Goal: Register for event/course

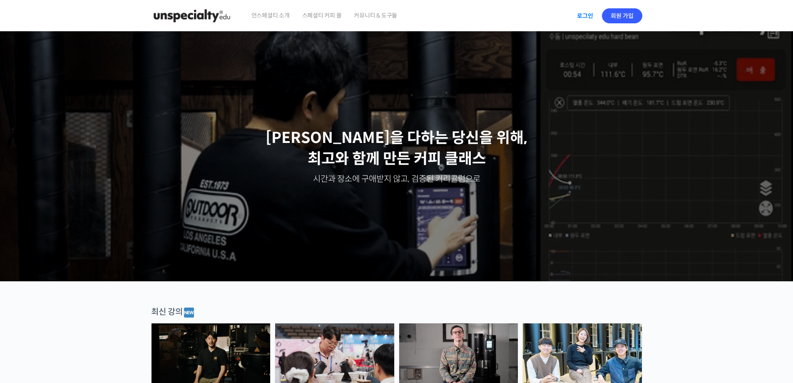
click at [583, 17] on link "로그인" at bounding box center [585, 15] width 26 height 19
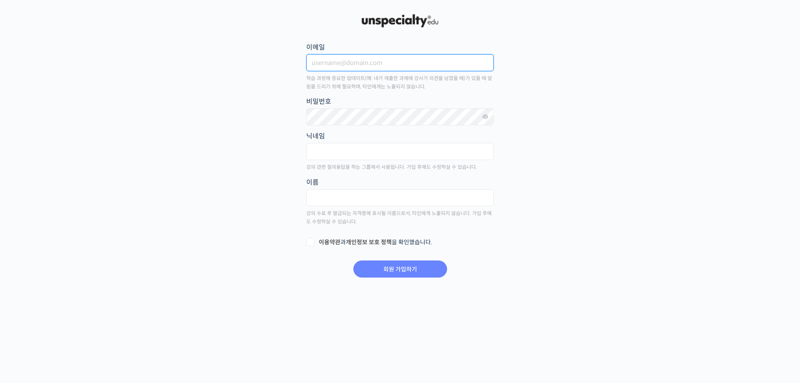
click at [387, 68] on input "이메일" at bounding box center [399, 62] width 187 height 17
type input "[EMAIL_ADDRESS][DOMAIN_NAME]"
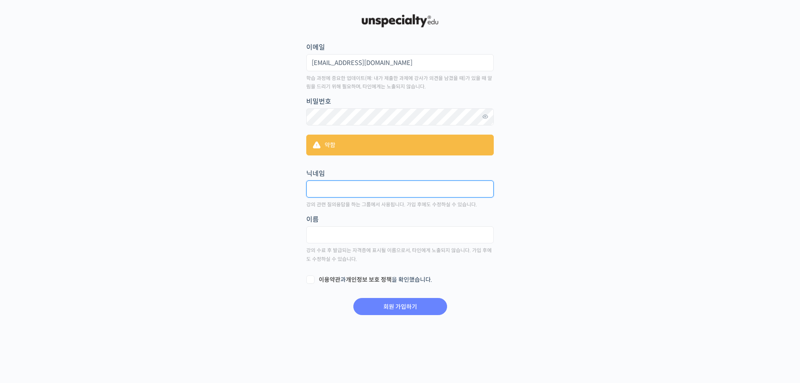
type input "d"
click at [435, 177] on fieldset "닉네임" at bounding box center [399, 185] width 187 height 35
click at [432, 187] on input "text" at bounding box center [399, 188] width 187 height 17
type input "ㅇ"
type input "클"
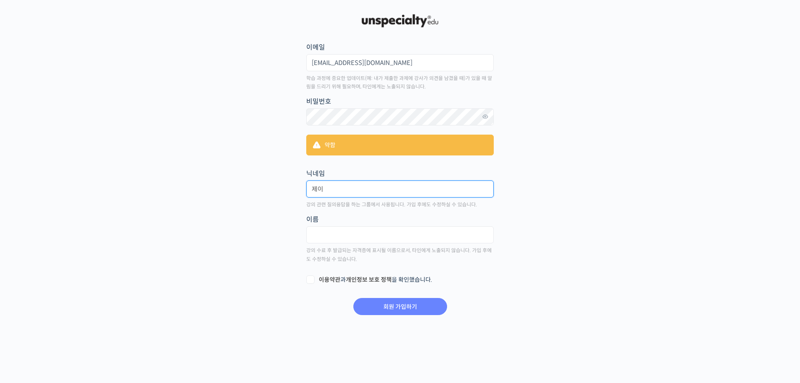
type input "제"
type input "하"
type input "오언"
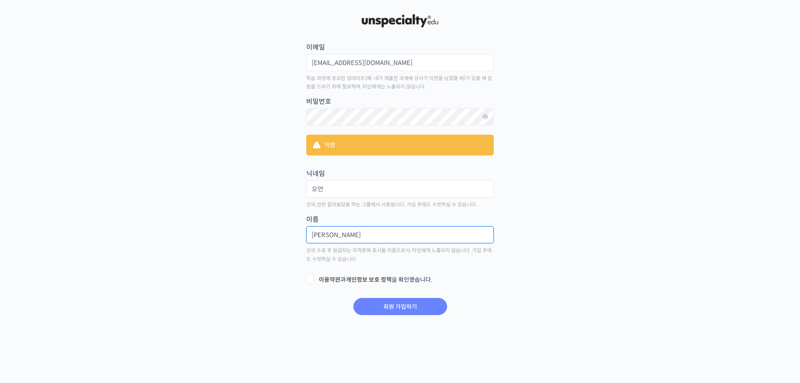
type input "최형수"
click at [393, 283] on label "이용약관 과 개인정보 보호 정책 을 확인했습니다." at bounding box center [399, 280] width 187 height 8
click at [311, 281] on input "이용약관 과 개인정보 보호 정책 을 확인했습니다." at bounding box center [308, 278] width 5 height 5
checkbox input "true"
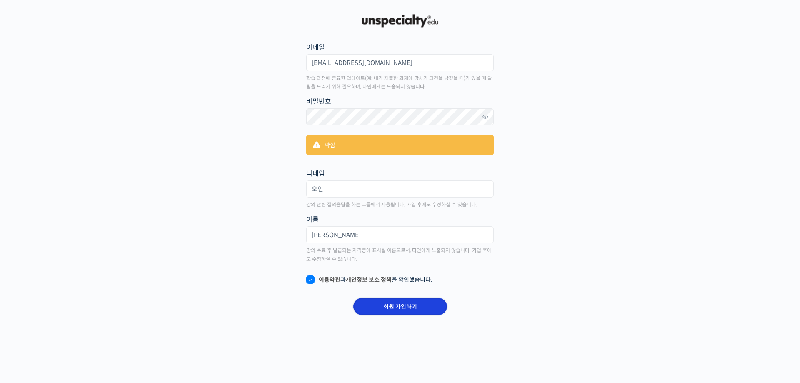
click at [401, 308] on input "회원 가입하기" at bounding box center [400, 306] width 94 height 17
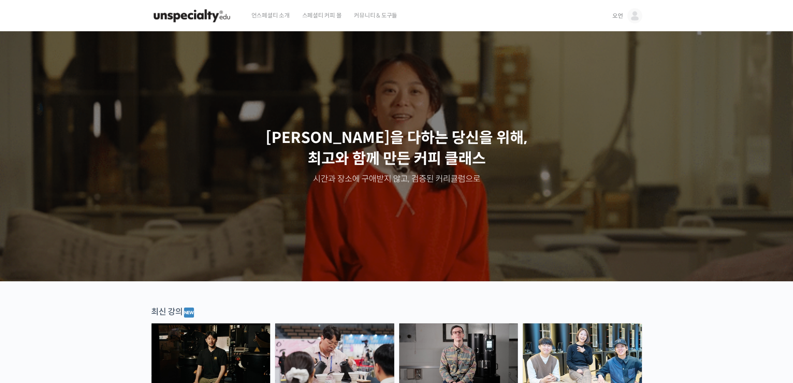
click at [277, 12] on span "언스페셜티 소개" at bounding box center [271, 16] width 38 height 32
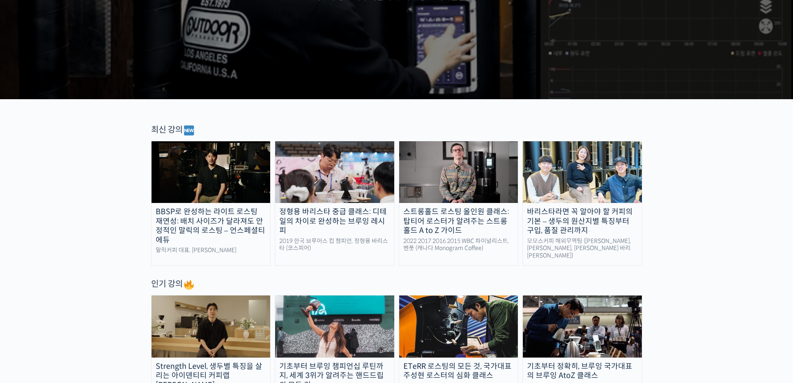
scroll to position [292, 0]
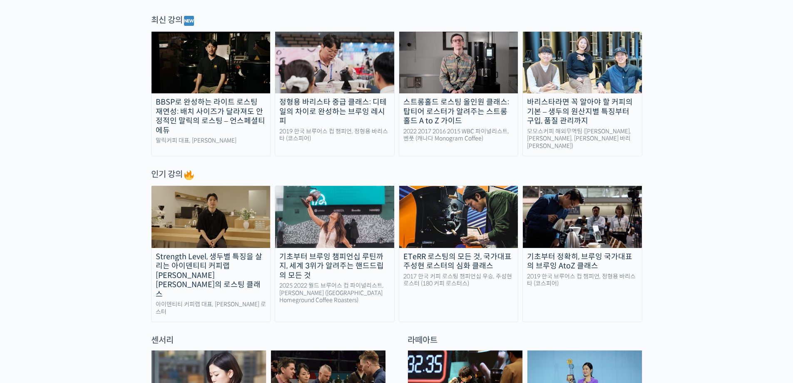
click at [446, 109] on div "스트롱홀드 로스팅 올인원 클래스: 탑티어 로스터가 알려주는 스트롱홀드 A to Z 가이드" at bounding box center [458, 111] width 119 height 28
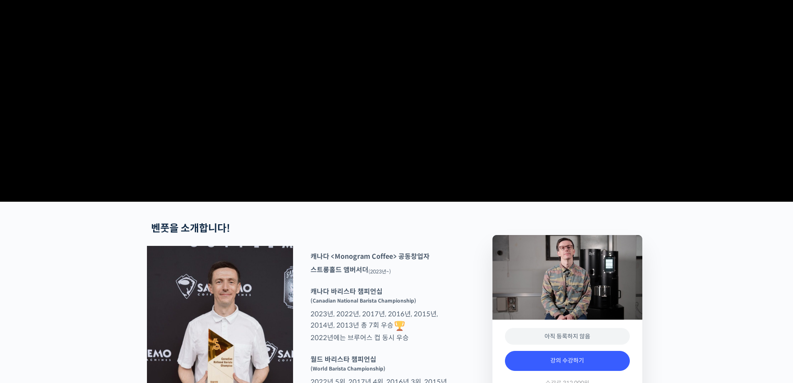
scroll to position [292, 0]
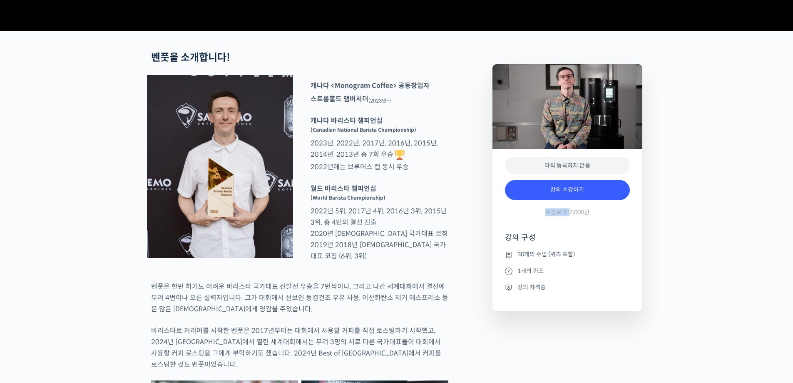
drag, startPoint x: 546, startPoint y: 242, endPoint x: 588, endPoint y: 245, distance: 42.6
click at [588, 216] on span "수강료 312,000원" at bounding box center [568, 212] width 44 height 8
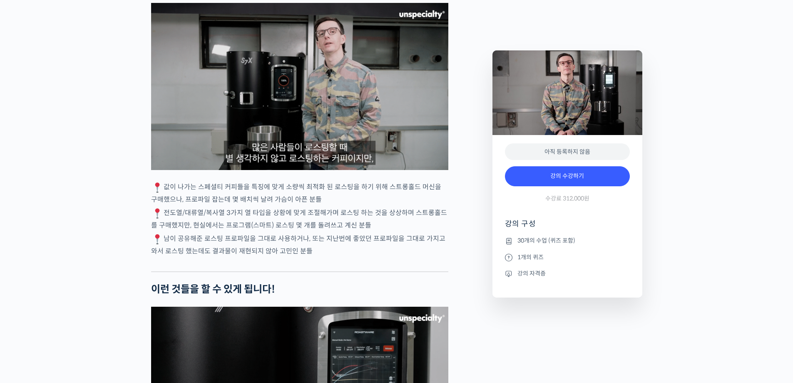
scroll to position [1832, 0]
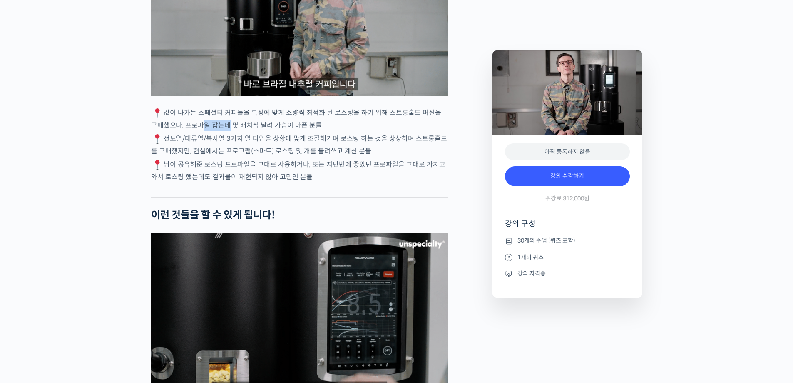
drag, startPoint x: 192, startPoint y: 150, endPoint x: 253, endPoint y: 148, distance: 61.7
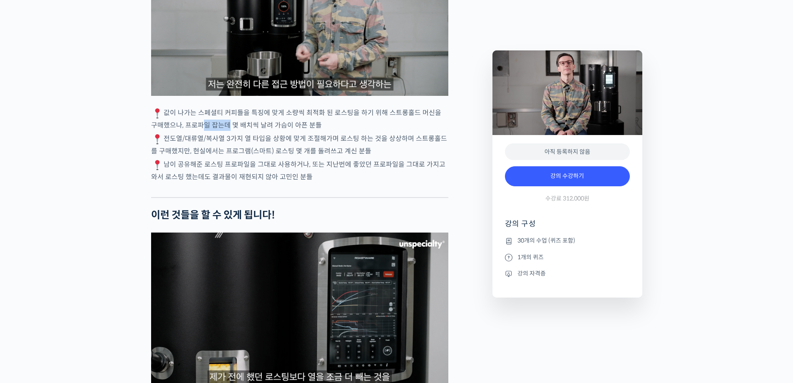
click at [225, 131] on p "값이 나가는 스페셜티 커피들을 특징에 맞게 소량씩 최적화 된 로스팅을 하기 위해 스트롱홀드 머신을 구매했으나, 프로파일 잡는데 몇 배치씩 날려…" at bounding box center [299, 119] width 297 height 24
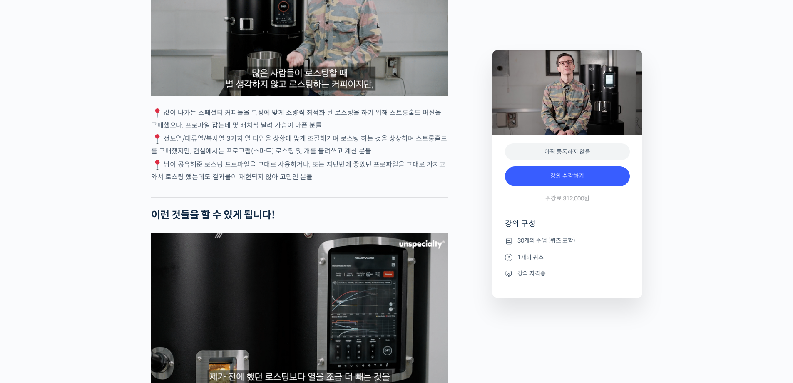
click at [262, 152] on div "벤풋을 소개합니다! 캐나다 <Monogram Coffee> 공동창업자 스트롱홀드 앰버서더 (2023년~) 캐나다 바리스타 챔피언십 (Canad…" at bounding box center [299, 353] width 297 height 3684
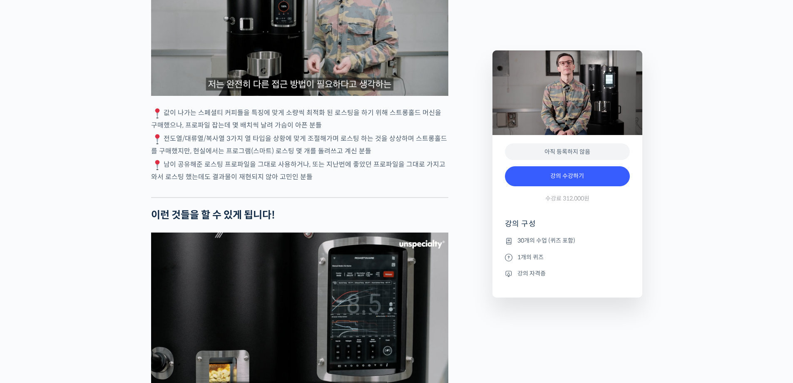
scroll to position [2041, 0]
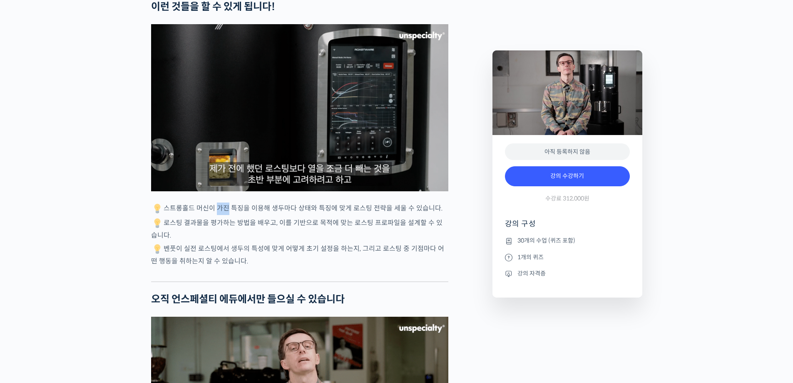
drag, startPoint x: 214, startPoint y: 230, endPoint x: 287, endPoint y: 242, distance: 73.9
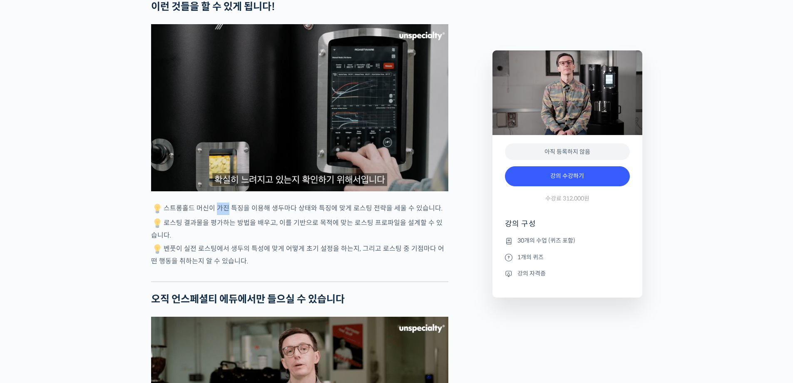
click at [247, 215] on p "스트롱홀드 머신이 가진 특징을 이용해 생두마다 상태와 특징에 맞게 로스팅 전략을 세울 수 있습니다." at bounding box center [299, 208] width 297 height 12
click at [290, 241] on p "로스팅 결과물을 평가하는 방법을 배우고, 이를 기반으로 목적에 맞는 로스팅 프로파일을 설계할 수 있습니다." at bounding box center [299, 229] width 297 height 24
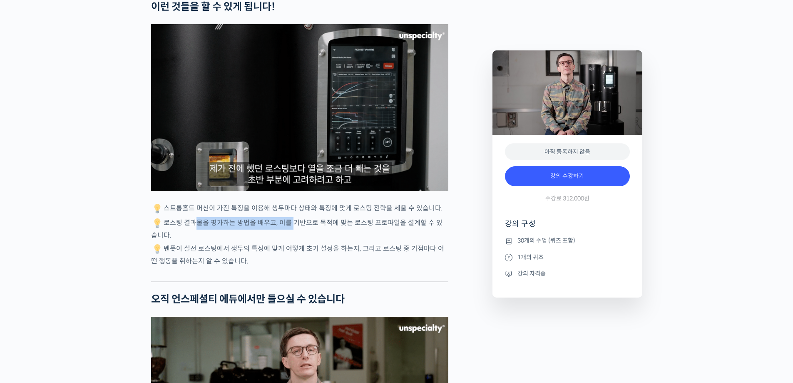
drag, startPoint x: 214, startPoint y: 246, endPoint x: 301, endPoint y: 247, distance: 87.5
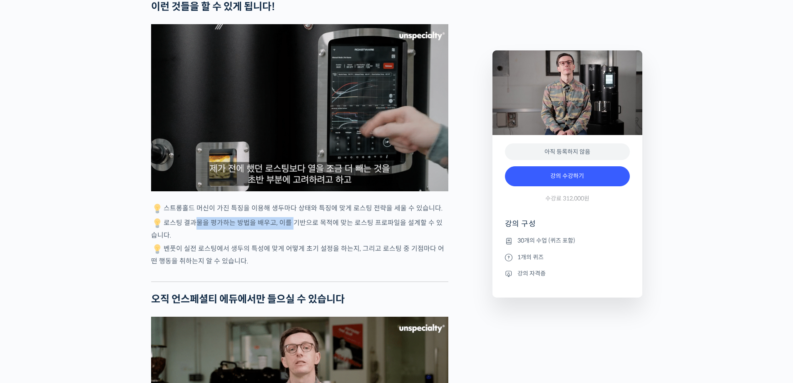
click at [298, 241] on p "로스팅 결과물을 평가하는 방법을 배우고, 이를 기반으로 목적에 맞는 로스팅 프로파일을 설계할 수 있습니다." at bounding box center [299, 229] width 297 height 24
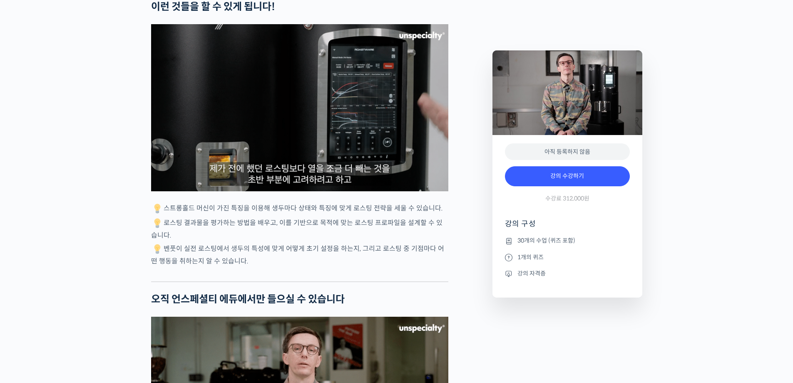
click at [306, 241] on p "로스팅 결과물을 평가하는 방법을 배우고, 이를 기반으로 목적에 맞는 로스팅 프로파일을 설계할 수 있습니다." at bounding box center [299, 229] width 297 height 24
drag, startPoint x: 179, startPoint y: 271, endPoint x: 265, endPoint y: 275, distance: 86.3
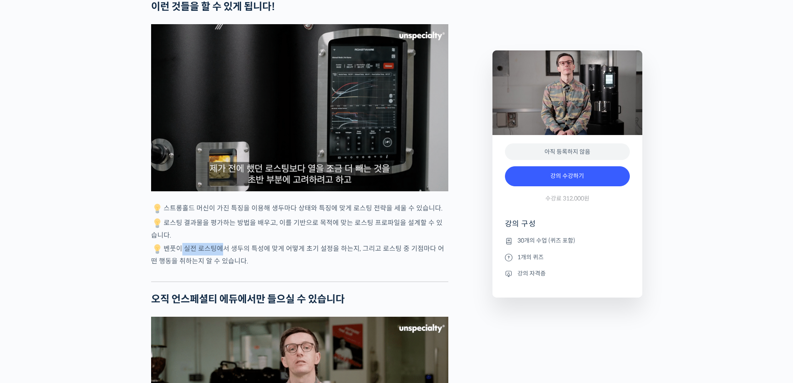
click at [237, 267] on p "벤풋이 실전 로스팅에서 생두의 특성에 맞게 어떻게 초기 설정을 하는지, 그리고 로스팅 중 기점마다 어떤 행동을 취하는지 알 수 있습니다." at bounding box center [299, 255] width 297 height 24
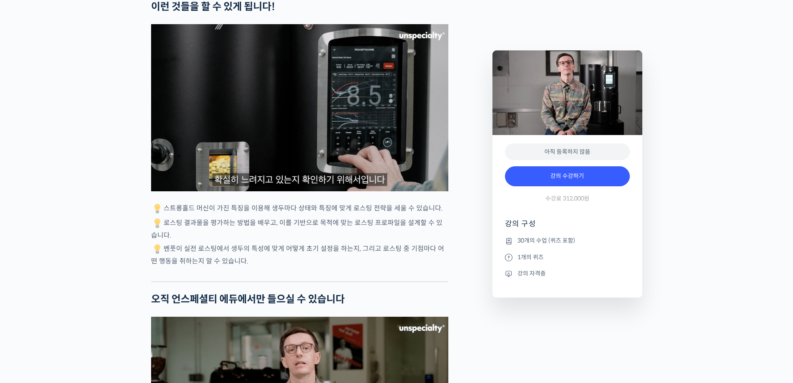
click at [270, 267] on p "벤풋이 실전 로스팅에서 생두의 특성에 맞게 어떻게 초기 설정을 하는지, 그리고 로스팅 중 기점마다 어떤 행동을 취하는지 알 수 있습니다." at bounding box center [299, 255] width 297 height 24
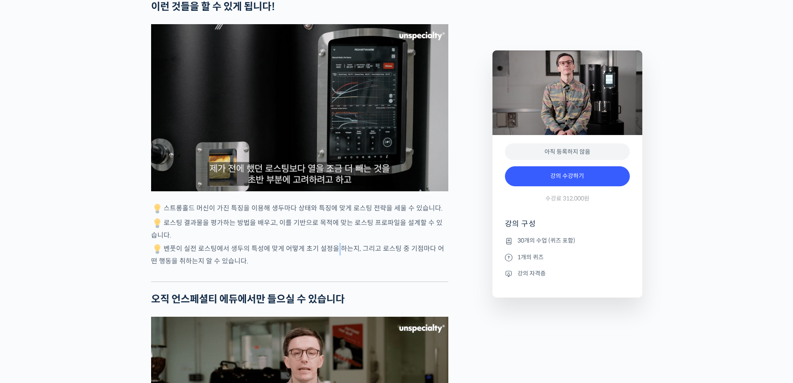
drag, startPoint x: 336, startPoint y: 274, endPoint x: 386, endPoint y: 284, distance: 50.9
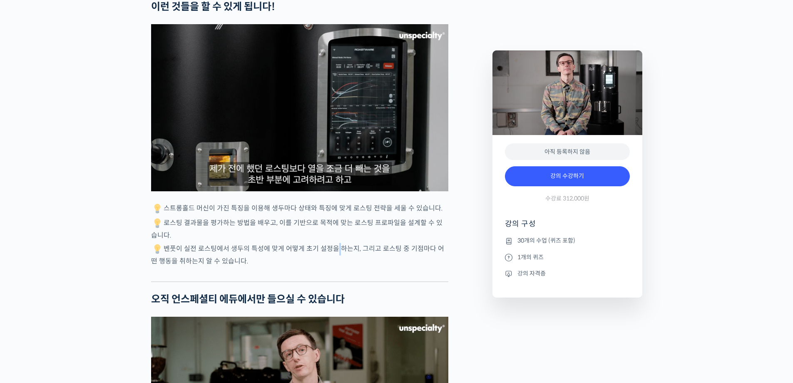
click at [375, 267] on p "벤풋이 실전 로스팅에서 생두의 특성에 맞게 어떻게 초기 설정을 하는지, 그리고 로스팅 중 기점마다 어떤 행동을 취하는지 알 수 있습니다." at bounding box center [299, 255] width 297 height 24
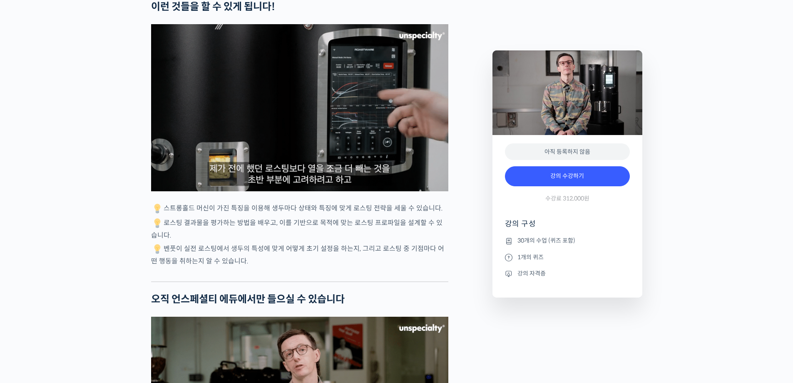
click at [367, 290] on div "벤풋을 소개합니다! 캐나다 <Monogram Coffee> 공동창업자 스트롱홀드 앰버서더 (2023년~) 캐나다 바리스타 챔피언십 (Canad…" at bounding box center [299, 145] width 297 height 3684
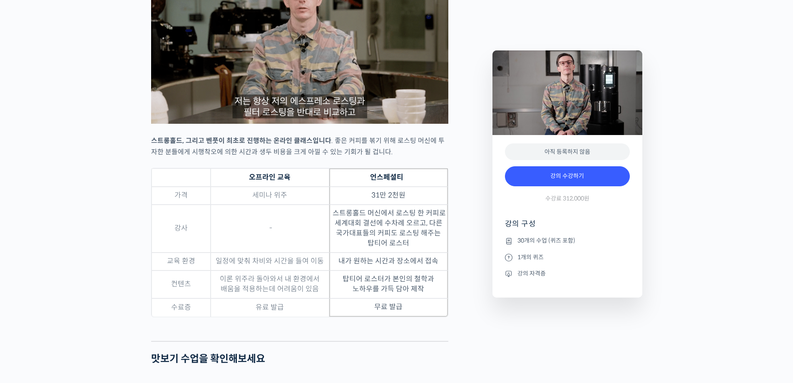
scroll to position [2415, 0]
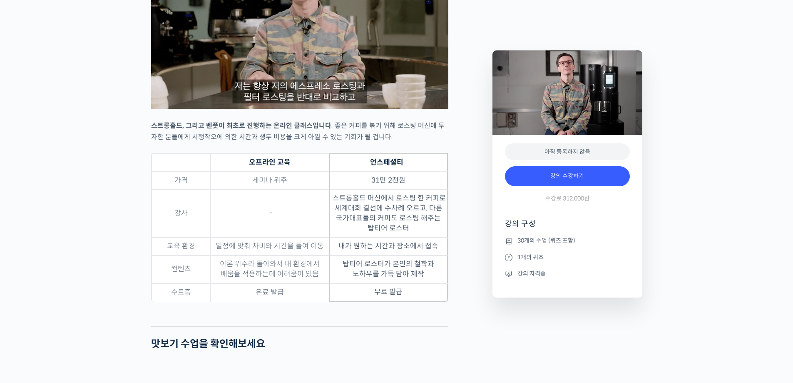
click at [256, 189] on td "세미나 위주" at bounding box center [270, 181] width 119 height 18
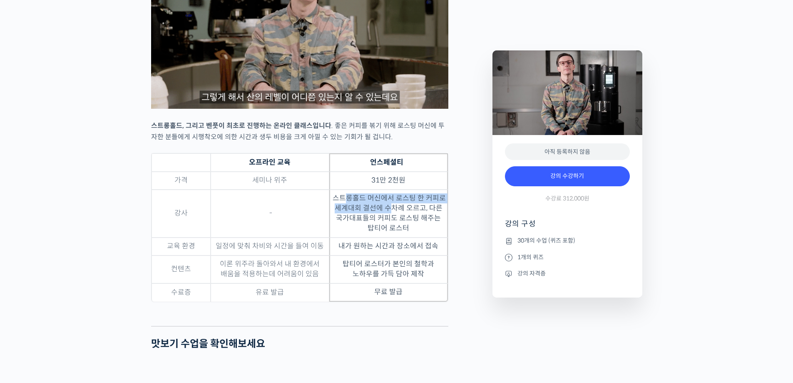
drag, startPoint x: 349, startPoint y: 220, endPoint x: 402, endPoint y: 243, distance: 58.6
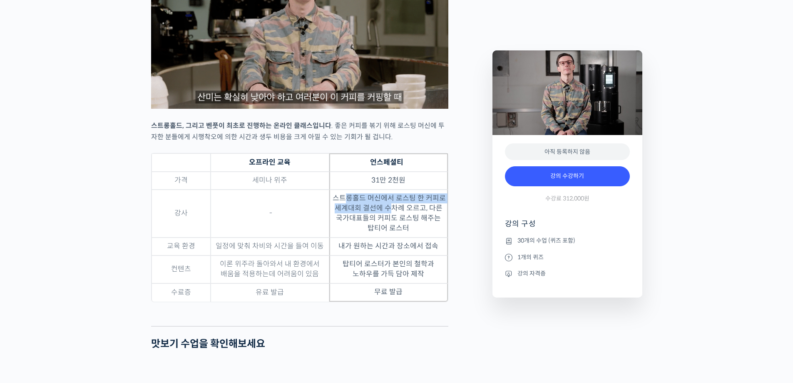
click at [394, 234] on td "스트롱홀드 머신에서 로스팅 한 커피로 세계대회 결선에 수차례 오르고, 다른 국가대표들의 커피도 로스팅 해주는 탑티어 로스터" at bounding box center [388, 213] width 119 height 48
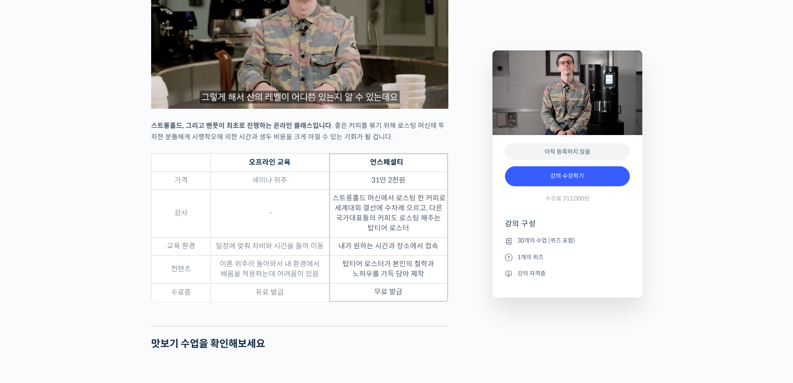
click at [407, 237] on td "스트롱홀드 머신에서 로스팅 한 커피로 세계대회 결선에 수차례 오르고, 다른 국가대표들의 커피도 로스팅 해주는 탑티어 로스터" at bounding box center [388, 213] width 119 height 48
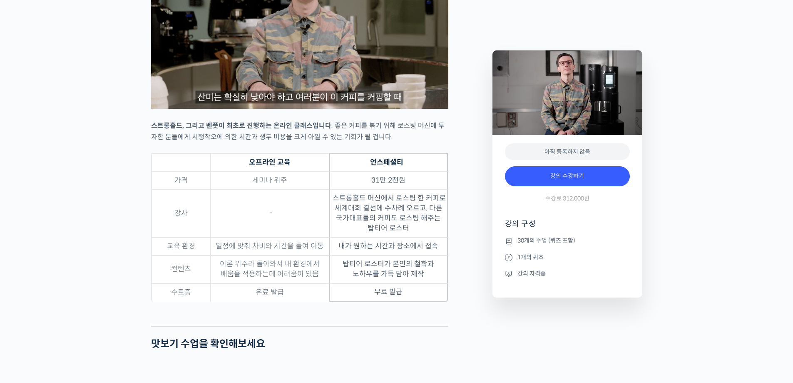
drag, startPoint x: 367, startPoint y: 266, endPoint x: 396, endPoint y: 284, distance: 33.6
click at [399, 255] on td "내가 원하는 시간과 장소에서 접속" at bounding box center [388, 246] width 119 height 18
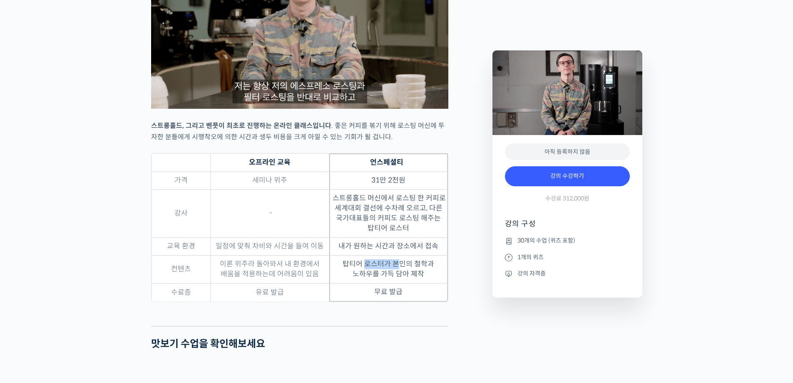
drag, startPoint x: 366, startPoint y: 285, endPoint x: 403, endPoint y: 297, distance: 38.5
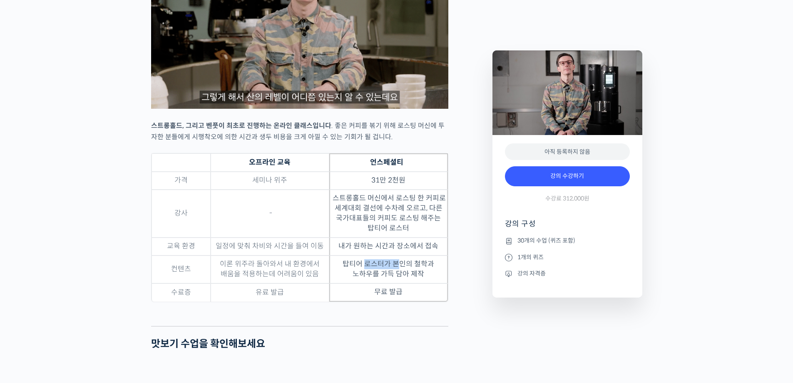
click at [402, 283] on td "탑티어 로스터가 본인의 철학과 노하우를 가득 담아 제작" at bounding box center [388, 269] width 119 height 28
drag, startPoint x: 378, startPoint y: 315, endPoint x: 403, endPoint y: 320, distance: 25.4
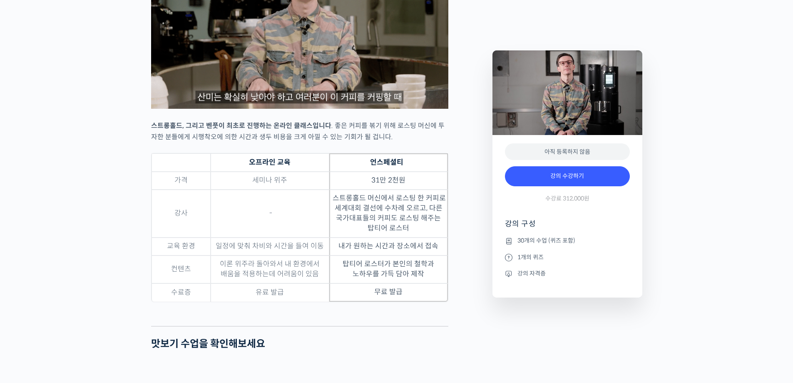
click at [388, 302] on td "무료 발급" at bounding box center [388, 292] width 119 height 18
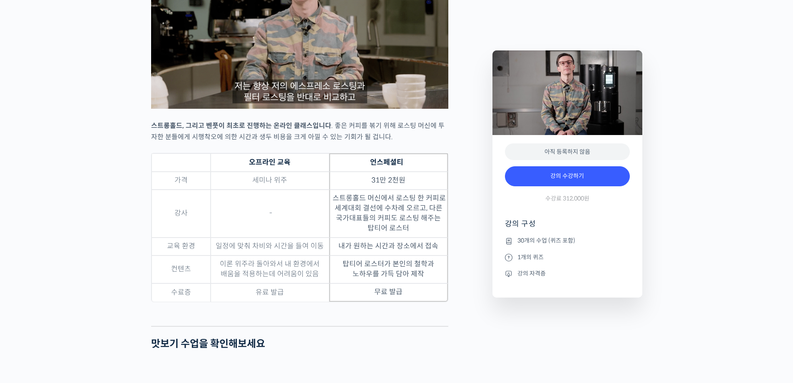
click at [71, 304] on div "스트롱홀드 로스팅 올인원 클래스: 탑티어 로스터가 알려주는 스트롱홀드 A to Z 가이드 강의 상세 내용 확인하기 벤풋을 소개합니다! 캐나다 …" at bounding box center [396, 380] width 793 height 4904
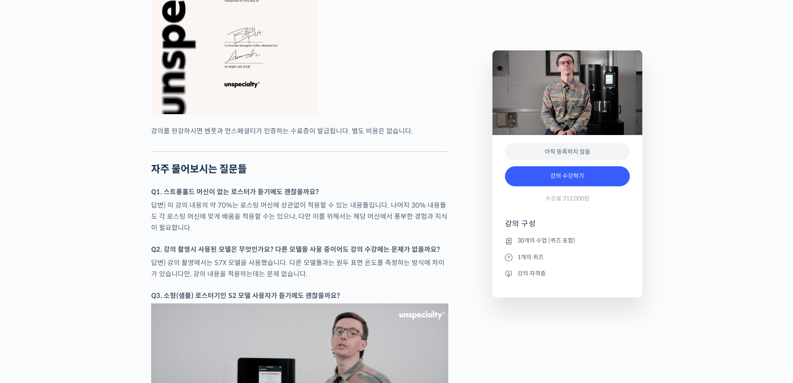
scroll to position [3498, 0]
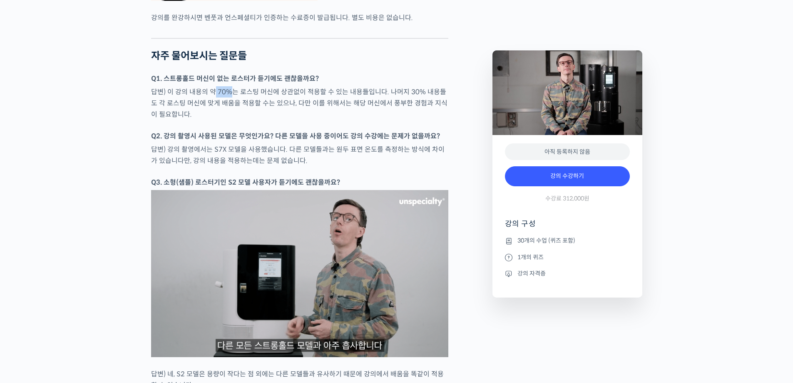
drag, startPoint x: 213, startPoint y: 114, endPoint x: 247, endPoint y: 120, distance: 34.6
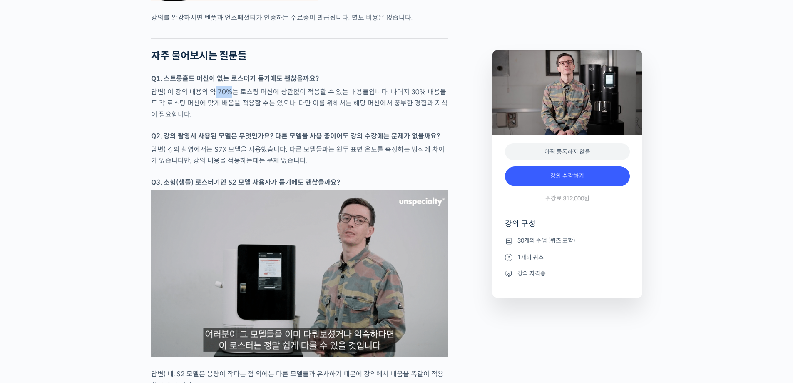
click at [228, 116] on p "답변) 이 강의 내용의 약 70%는 로스팅 머신에 상관없이 적용할 수 있는 내용들입니다. 나머지 30% 내용들도 각 로스팅 머신에 맞게 배움을…" at bounding box center [299, 103] width 297 height 34
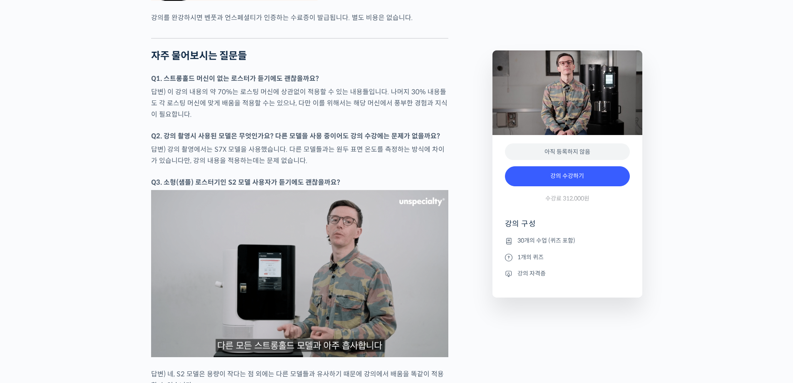
click at [267, 120] on p "답변) 이 강의 내용의 약 70%는 로스팅 머신에 상관없이 적용할 수 있는 내용들입니다. 나머지 30% 내용들도 각 로스팅 머신에 맞게 배움을…" at bounding box center [299, 103] width 297 height 34
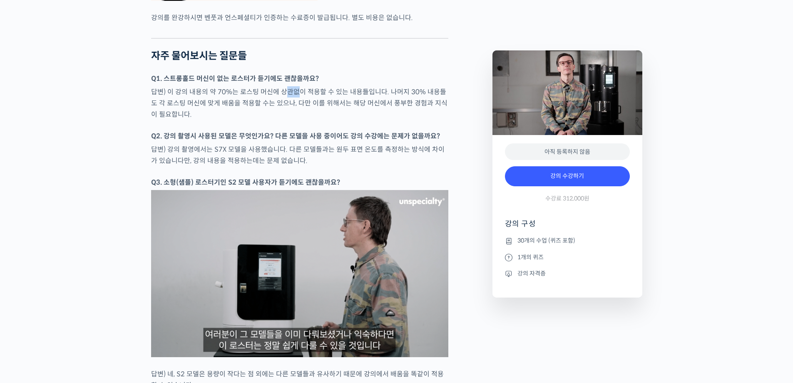
click at [299, 116] on p "답변) 이 강의 내용의 약 70%는 로스팅 머신에 상관없이 적용할 수 있는 내용들입니다. 나머지 30% 내용들도 각 로스팅 머신에 맞게 배움을…" at bounding box center [299, 103] width 297 height 34
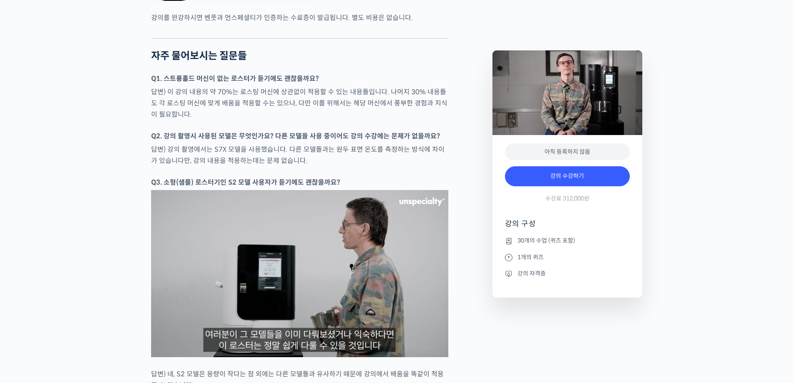
click at [302, 120] on p "답변) 이 강의 내용의 약 70%는 로스팅 머신에 상관없이 적용할 수 있는 내용들입니다. 나머지 30% 내용들도 각 로스팅 머신에 맞게 배움을…" at bounding box center [299, 103] width 297 height 34
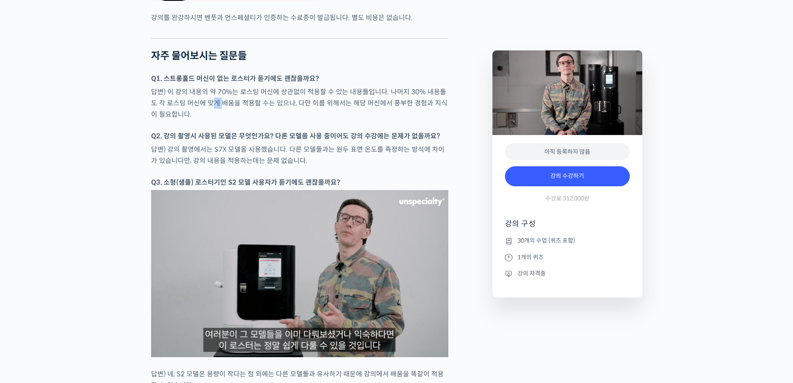
drag, startPoint x: 207, startPoint y: 122, endPoint x: 224, endPoint y: 124, distance: 17.1
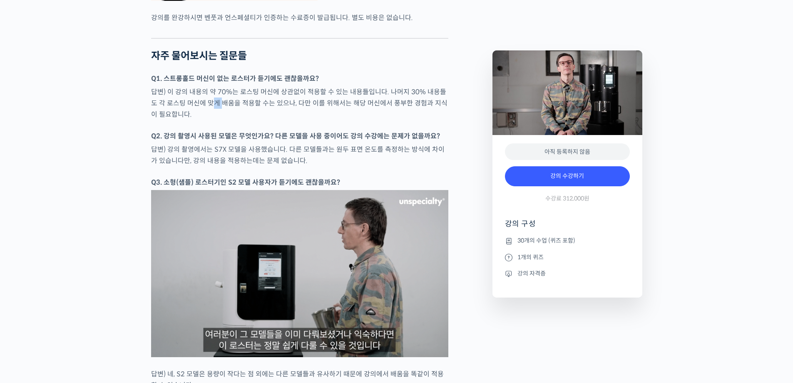
click at [220, 120] on p "답변) 이 강의 내용의 약 70%는 로스팅 머신에 상관없이 적용할 수 있는 내용들입니다. 나머지 30% 내용들도 각 로스팅 머신에 맞게 배움을…" at bounding box center [299, 103] width 297 height 34
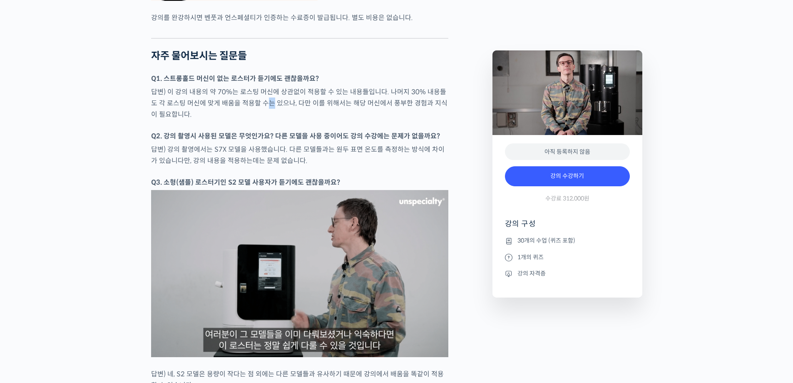
click at [263, 120] on p "답변) 이 강의 내용의 약 70%는 로스팅 머신에 상관없이 적용할 수 있는 내용들입니다. 나머지 30% 내용들도 각 로스팅 머신에 맞게 배움을…" at bounding box center [299, 103] width 297 height 34
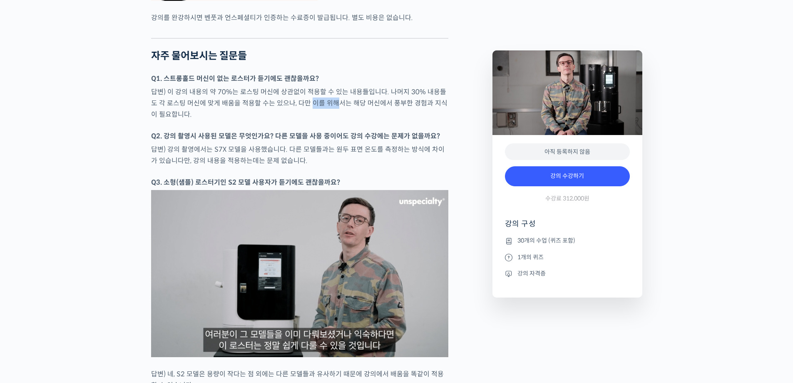
drag, startPoint x: 323, startPoint y: 129, endPoint x: 360, endPoint y: 127, distance: 37.6
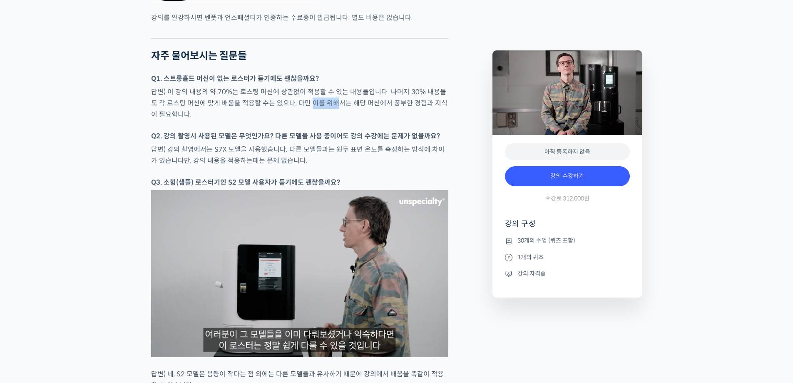
click at [334, 120] on p "답변) 이 강의 내용의 약 70%는 로스팅 머신에 상관없이 적용할 수 있는 내용들입니다. 나머지 30% 내용들도 각 로스팅 머신에 맞게 배움을…" at bounding box center [299, 103] width 297 height 34
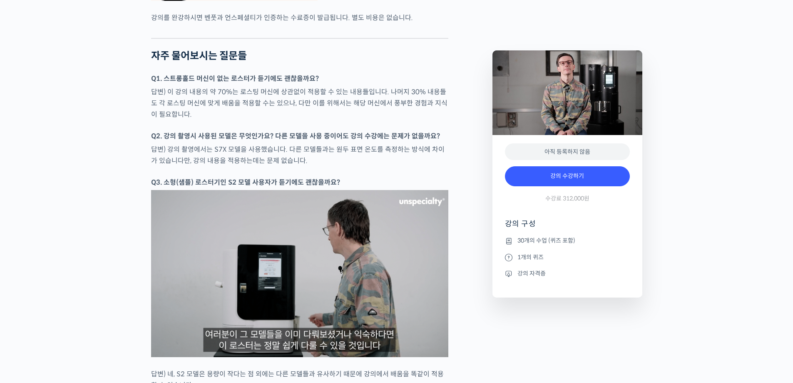
click at [372, 120] on p "답변) 이 강의 내용의 약 70%는 로스팅 머신에 상관없이 적용할 수 있는 내용들입니다. 나머지 30% 내용들도 각 로스팅 머신에 맞게 배움을…" at bounding box center [299, 103] width 297 height 34
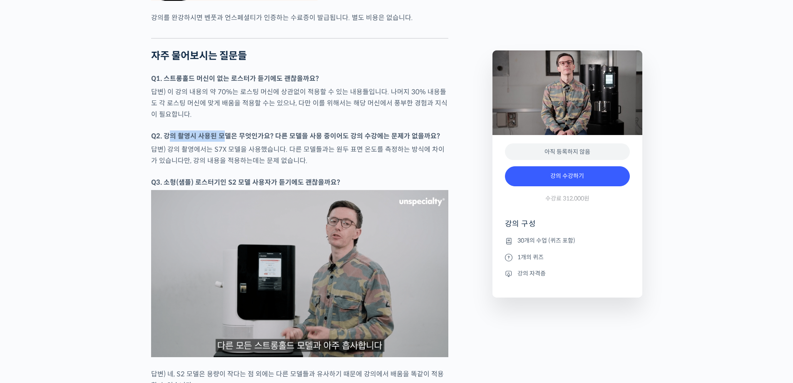
drag, startPoint x: 169, startPoint y: 154, endPoint x: 225, endPoint y: 154, distance: 55.4
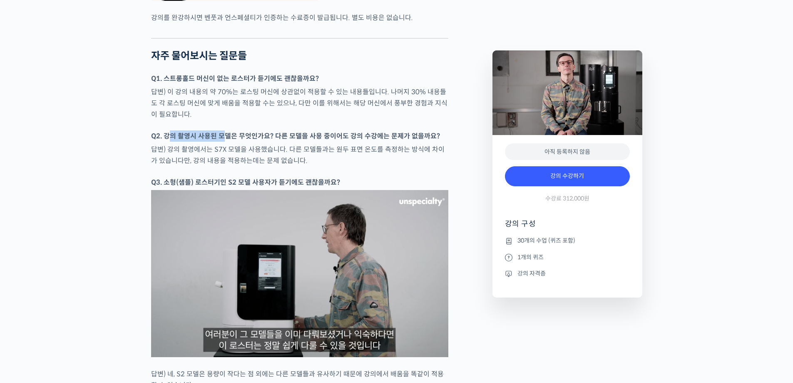
click at [224, 140] on strong "Q2. 강의 촬영시 사용된 모델은 무엇인가요? 다른 모델을 사용 중이어도 강의 수강에는 문제가 없을까요?" at bounding box center [295, 136] width 289 height 9
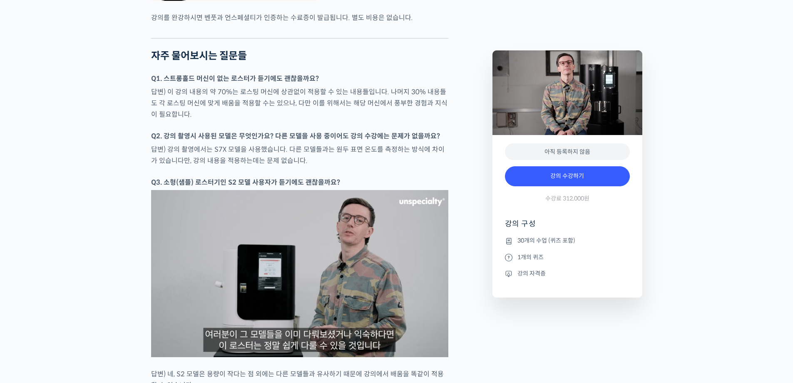
click at [241, 166] on p "답변) 강의 촬영에서는 S7X 모델을 사용했습니다. 다른 모델들과는 원두 표면 온도를 측정하는 방식에 차이가 있습니다만, 강의 내용을 적용하는…" at bounding box center [299, 155] width 297 height 22
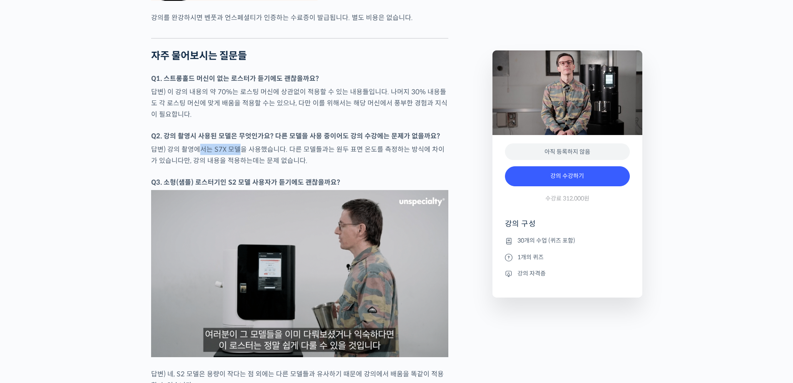
drag, startPoint x: 197, startPoint y: 168, endPoint x: 246, endPoint y: 170, distance: 48.8
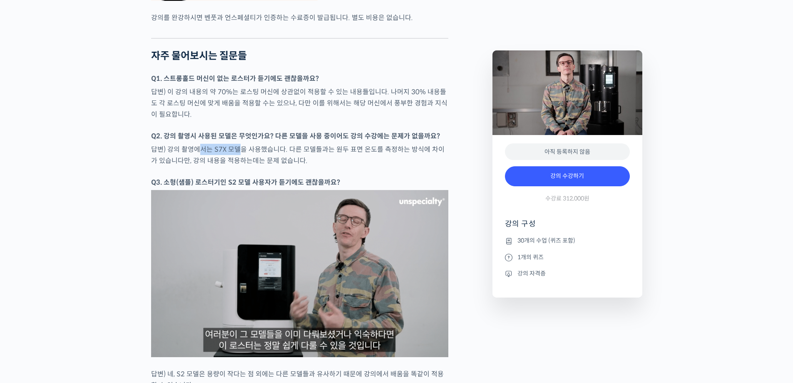
click at [238, 166] on p "답변) 강의 촬영에서는 S7X 모델을 사용했습니다. 다른 모델들과는 원두 표면 온도를 측정하는 방식에 차이가 있습니다만, 강의 내용을 적용하는…" at bounding box center [299, 155] width 297 height 22
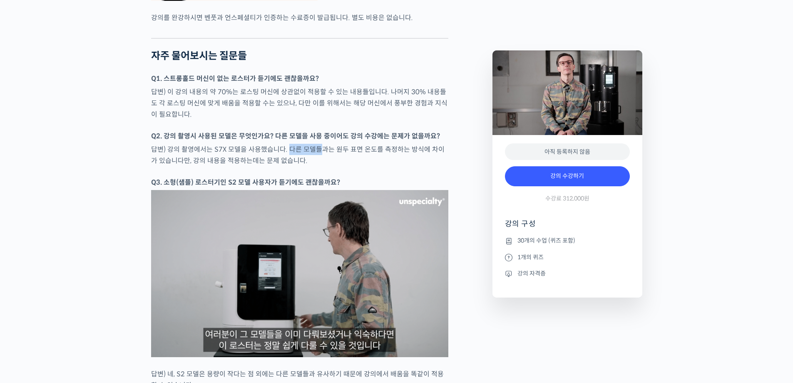
drag, startPoint x: 296, startPoint y: 167, endPoint x: 342, endPoint y: 170, distance: 46.3
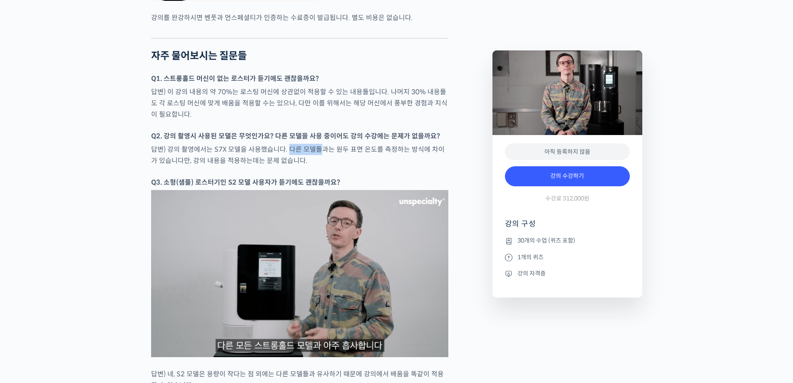
click at [322, 166] on p "답변) 강의 촬영에서는 S7X 모델을 사용했습니다. 다른 모델들과는 원두 표면 온도를 측정하는 방식에 차이가 있습니다만, 강의 내용을 적용하는…" at bounding box center [299, 155] width 297 height 22
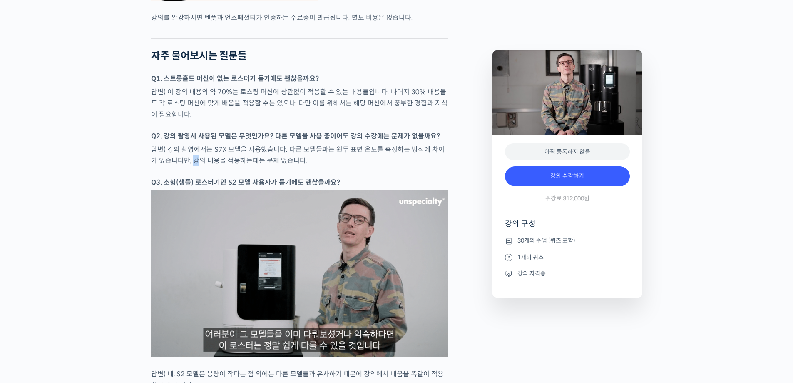
drag, startPoint x: 185, startPoint y: 181, endPoint x: 221, endPoint y: 181, distance: 36.2
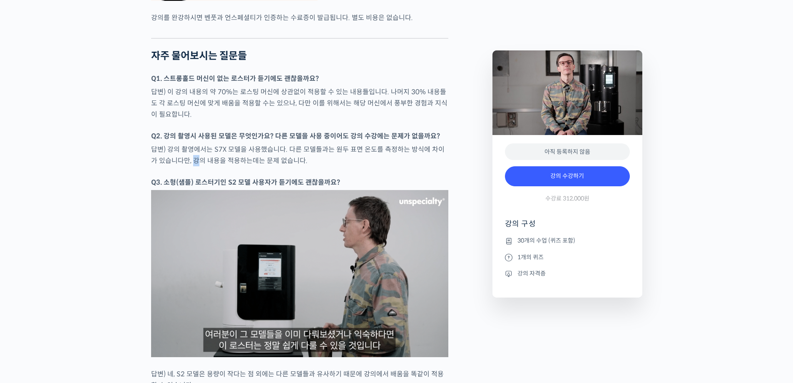
click at [214, 166] on p "답변) 강의 촬영에서는 S7X 모델을 사용했습니다. 다른 모델들과는 원두 표면 온도를 측정하는 방식에 차이가 있습니다만, 강의 내용을 적용하는…" at bounding box center [299, 155] width 297 height 22
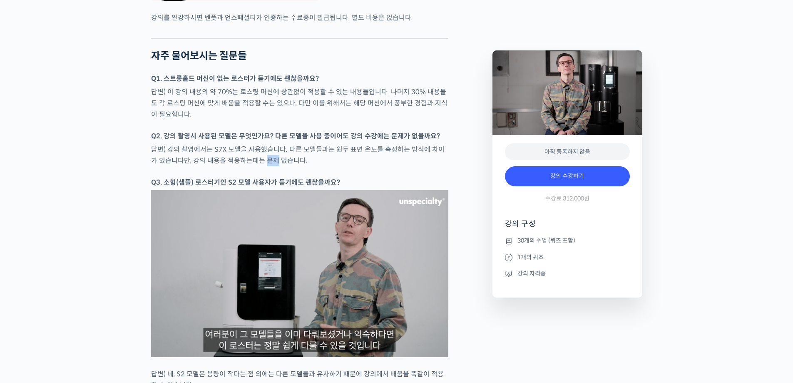
drag, startPoint x: 284, startPoint y: 184, endPoint x: 304, endPoint y: 186, distance: 20.9
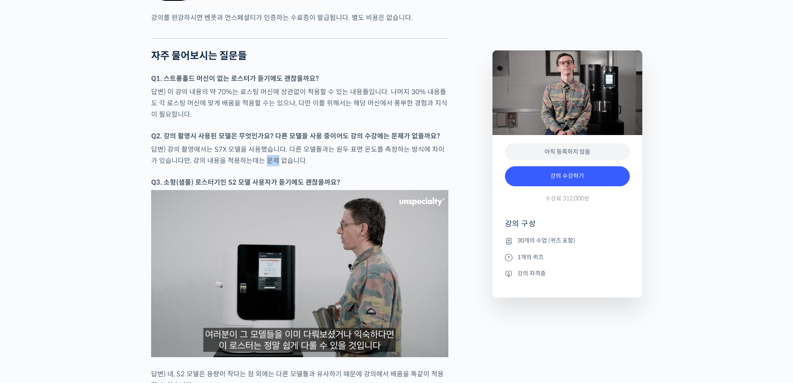
click at [297, 166] on p "답변) 강의 촬영에서는 S7X 모델을 사용했습니다. 다른 모델들과는 원두 표면 온도를 측정하는 방식에 차이가 있습니다만, 강의 내용을 적용하는…" at bounding box center [299, 155] width 297 height 22
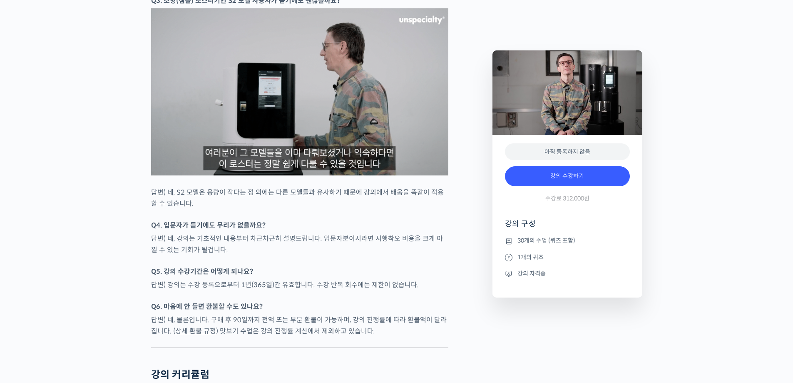
scroll to position [3706, 0]
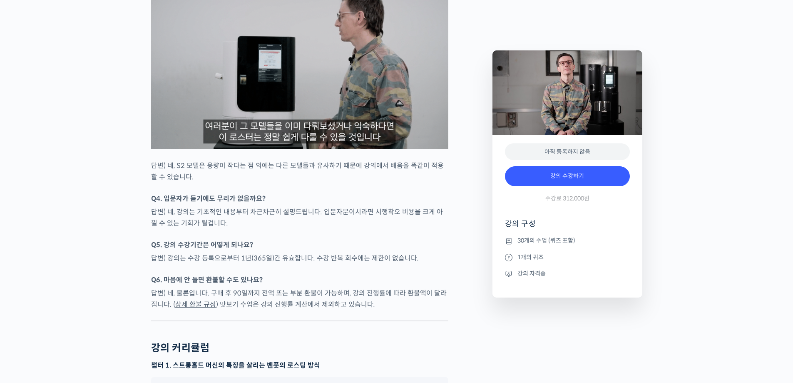
drag, startPoint x: 103, startPoint y: 240, endPoint x: 97, endPoint y: 248, distance: 10.1
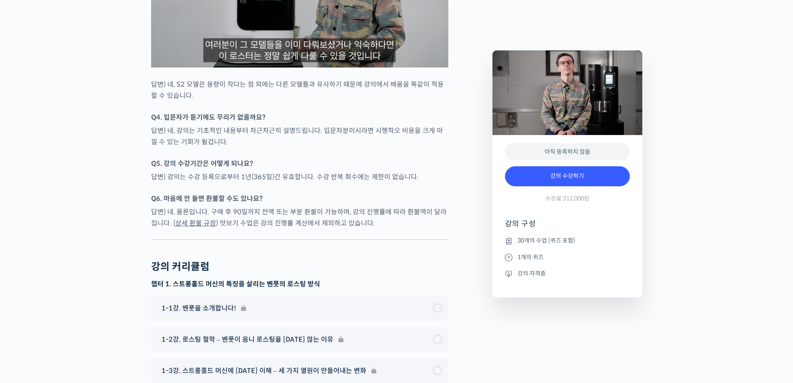
scroll to position [3790, 0]
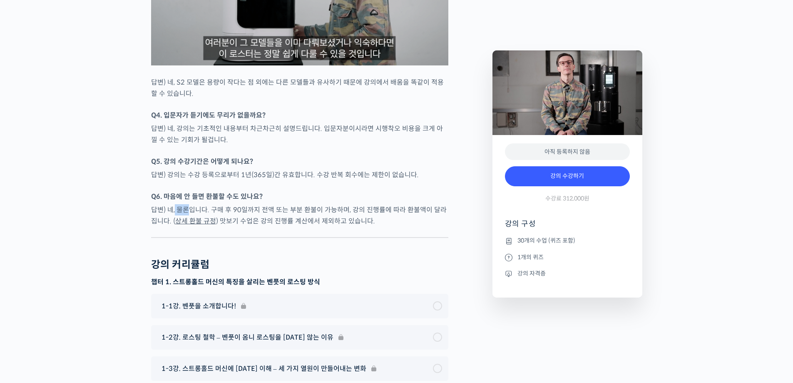
drag, startPoint x: 175, startPoint y: 231, endPoint x: 197, endPoint y: 231, distance: 22.1
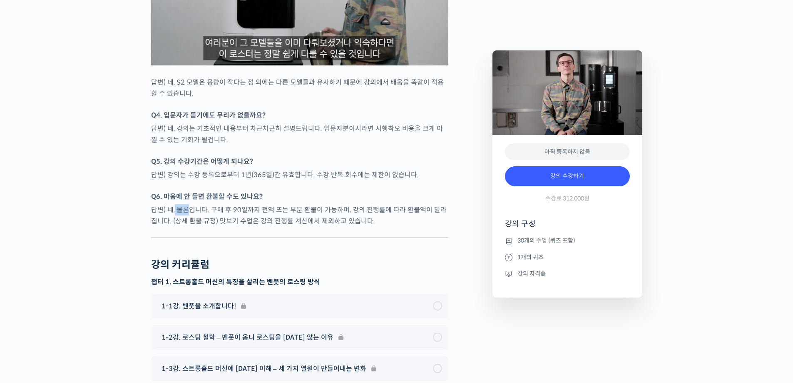
click at [187, 227] on p "답변) 네, 물론입니다. 구매 후 90일까지 전액 또는 부분 환불이 가능하며, 강의 진행률에 따라 환불액이 달라집니다. ( 상세 환불 규정 )…" at bounding box center [299, 215] width 297 height 22
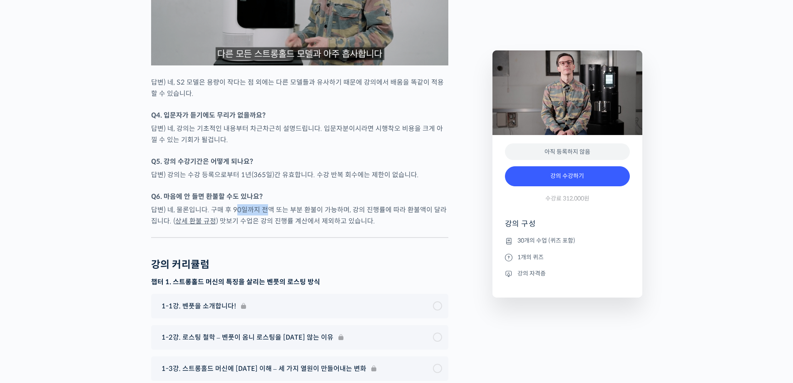
drag, startPoint x: 236, startPoint y: 231, endPoint x: 265, endPoint y: 231, distance: 29.6
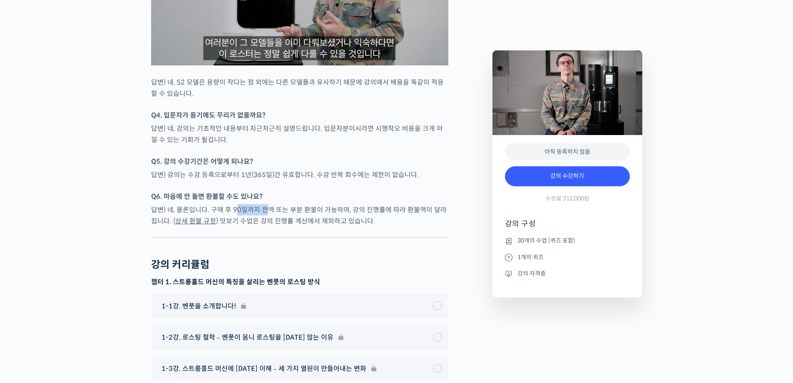
click at [264, 227] on p "답변) 네, 물론입니다. 구매 후 90일까지 전액 또는 부분 환불이 가능하며, 강의 진행률에 따라 환불액이 달라집니다. ( 상세 환불 규정 )…" at bounding box center [299, 215] width 297 height 22
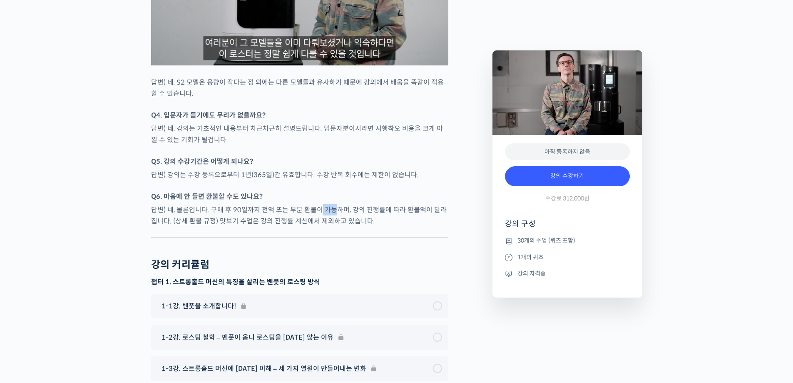
drag, startPoint x: 324, startPoint y: 228, endPoint x: 342, endPoint y: 228, distance: 17.9
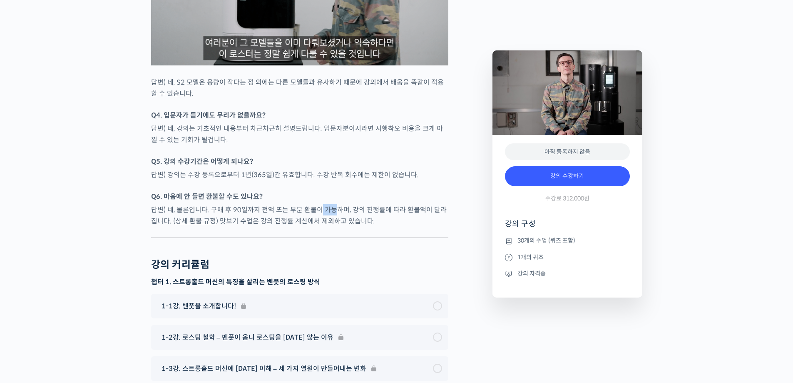
click at [336, 227] on p "답변) 네, 물론입니다. 구매 후 90일까지 전액 또는 부분 환불이 가능하며, 강의 진행률에 따라 환불액이 달라집니다. ( 상세 환불 규정 )…" at bounding box center [299, 215] width 297 height 22
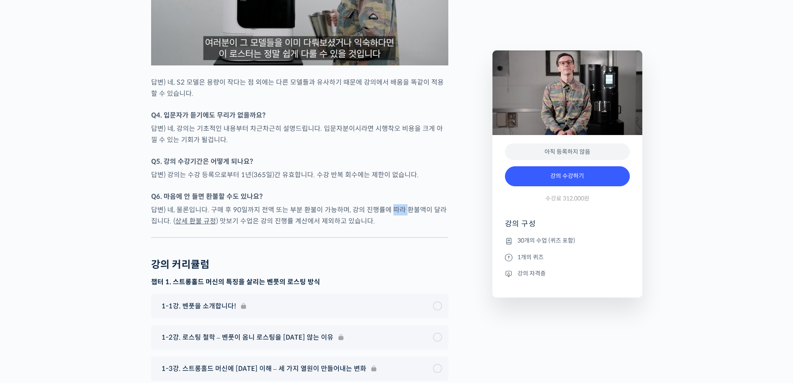
drag, startPoint x: 389, startPoint y: 232, endPoint x: 414, endPoint y: 234, distance: 24.2
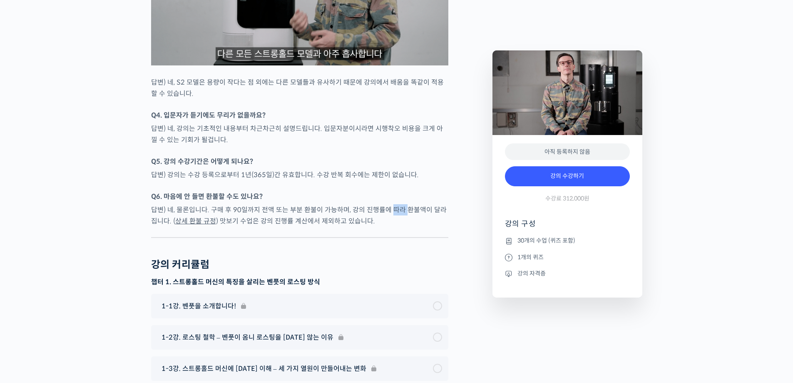
click at [410, 227] on p "답변) 네, 물론입니다. 구매 후 90일까지 전액 또는 부분 환불이 가능하며, 강의 진행률에 따라 환불액이 달라집니다. ( 상세 환불 규정 )…" at bounding box center [299, 215] width 297 height 22
click at [333, 237] on div at bounding box center [299, 233] width 297 height 8
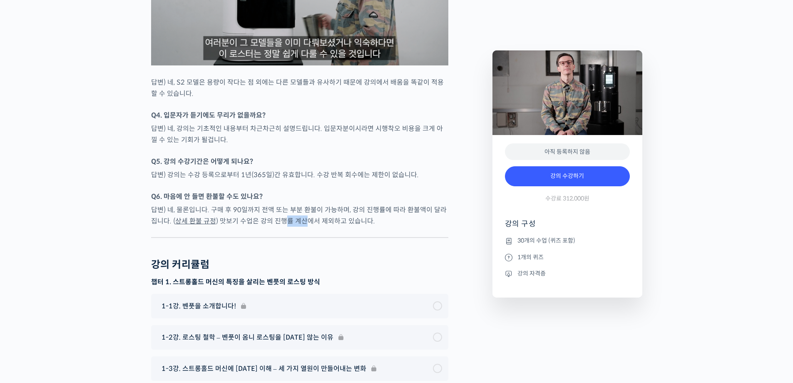
drag, startPoint x: 279, startPoint y: 244, endPoint x: 334, endPoint y: 248, distance: 54.7
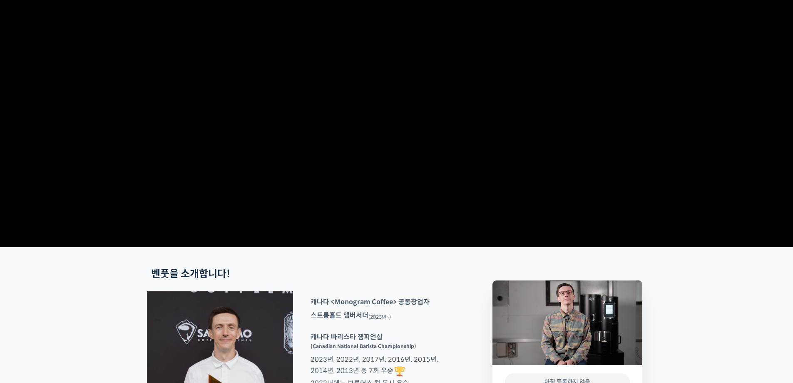
scroll to position [0, 0]
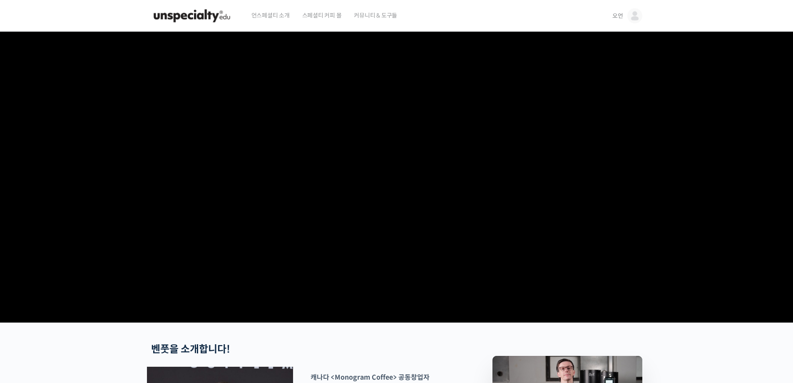
click at [401, 225] on video at bounding box center [396, 175] width 491 height 287
click at [383, 188] on video at bounding box center [396, 175] width 491 height 287
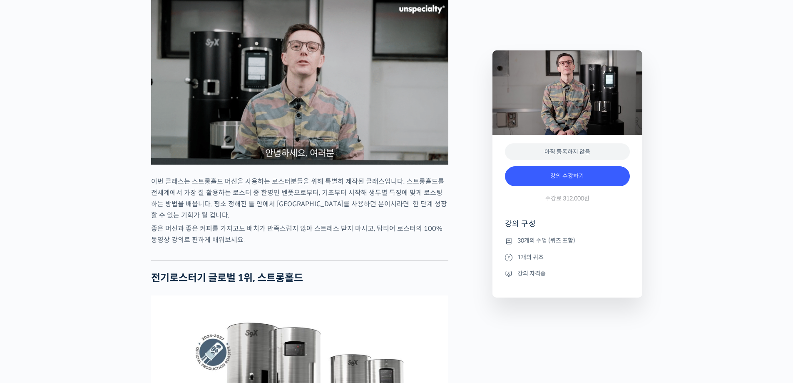
scroll to position [833, 0]
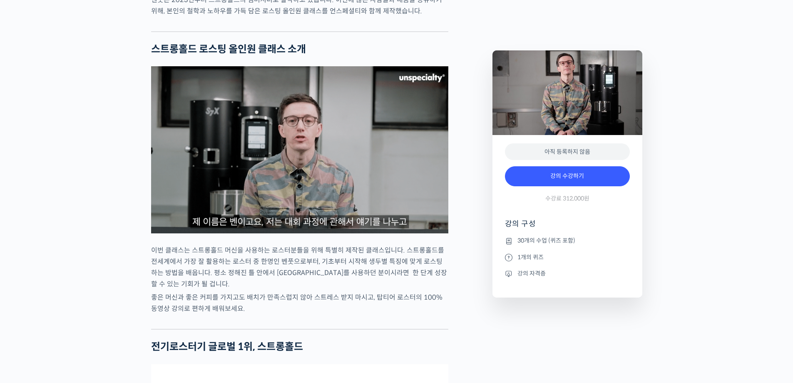
click at [313, 180] on img at bounding box center [299, 149] width 297 height 167
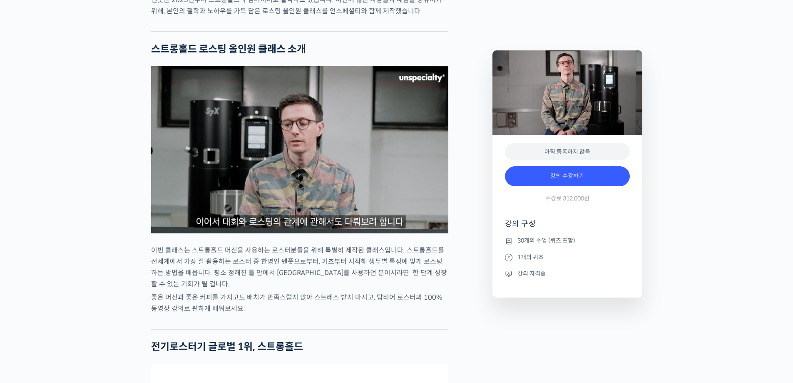
click at [301, 222] on img at bounding box center [299, 149] width 297 height 167
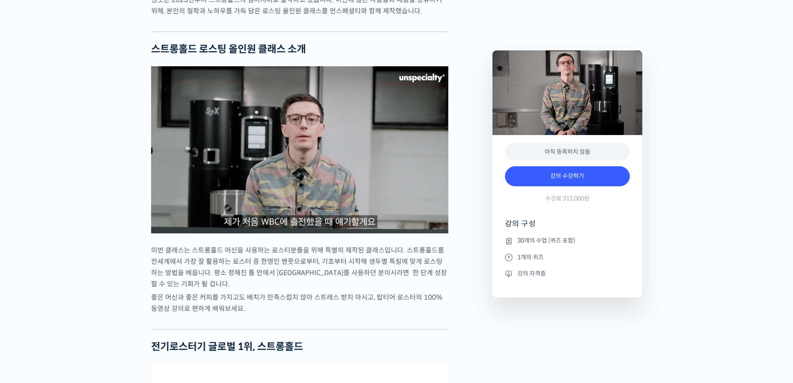
click at [301, 222] on img at bounding box center [299, 149] width 297 height 167
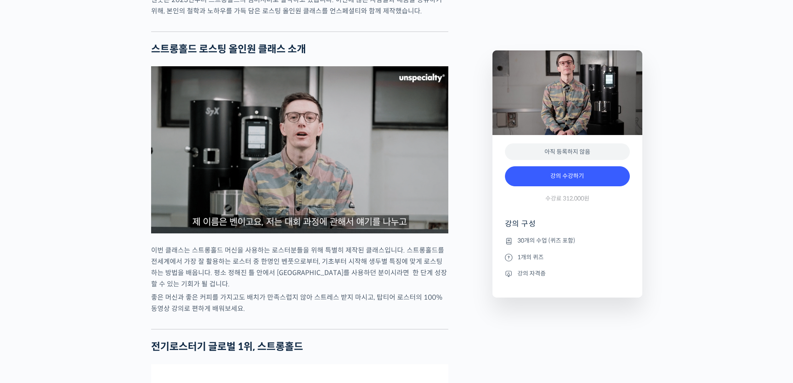
click at [301, 222] on img at bounding box center [299, 149] width 297 height 167
click at [294, 194] on img at bounding box center [299, 149] width 297 height 167
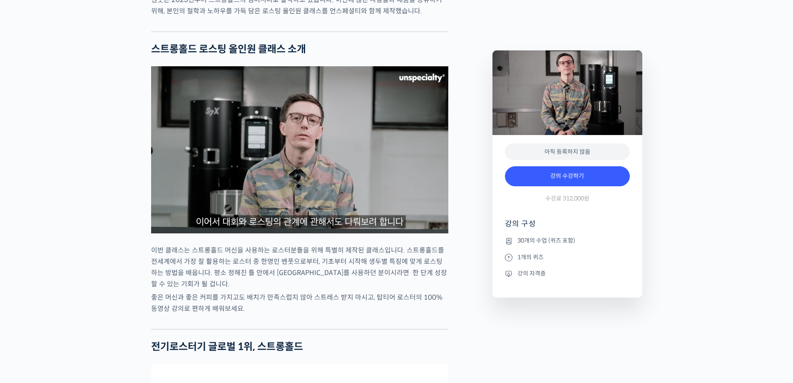
click at [294, 194] on img at bounding box center [299, 149] width 297 height 167
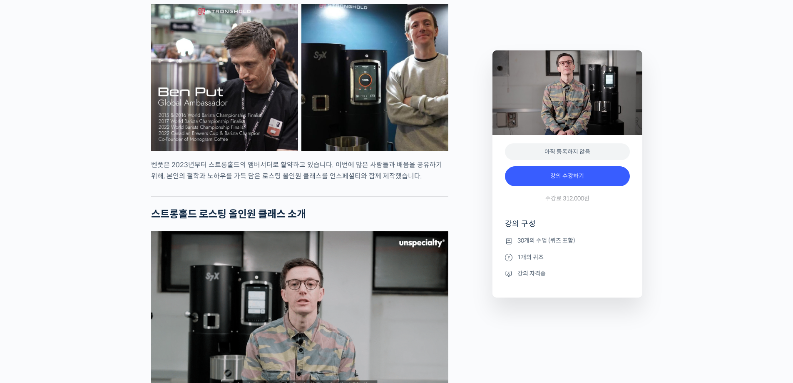
click at [348, 254] on img at bounding box center [299, 314] width 297 height 167
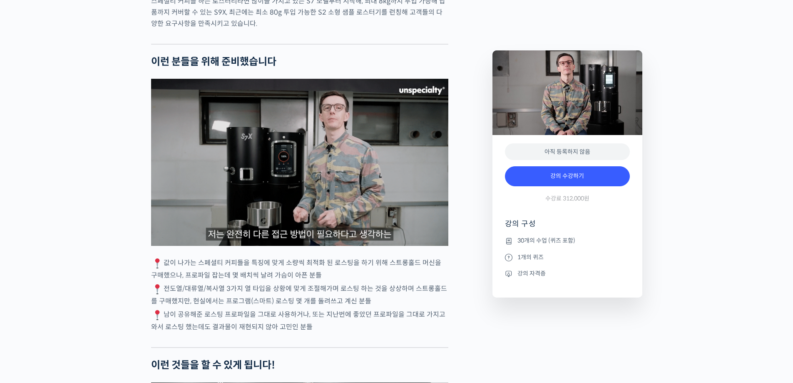
scroll to position [1667, 0]
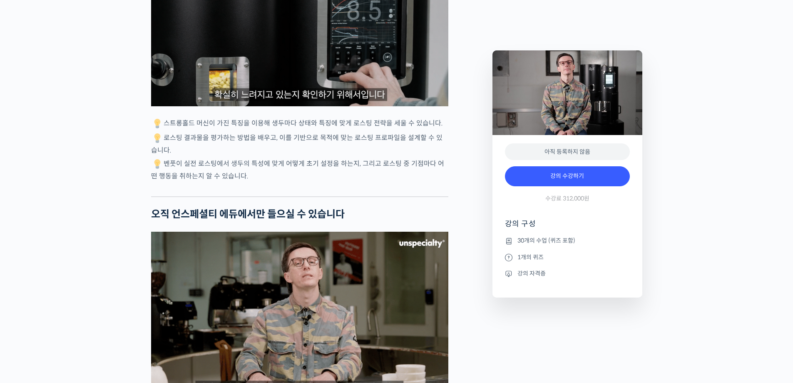
drag, startPoint x: 82, startPoint y: 248, endPoint x: 99, endPoint y: 250, distance: 16.4
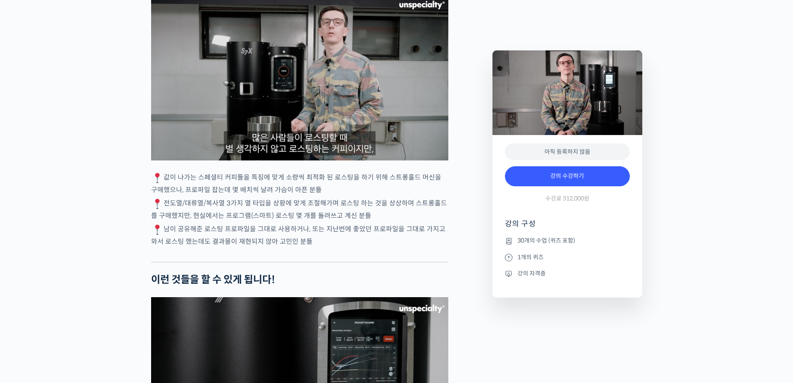
scroll to position [0, 0]
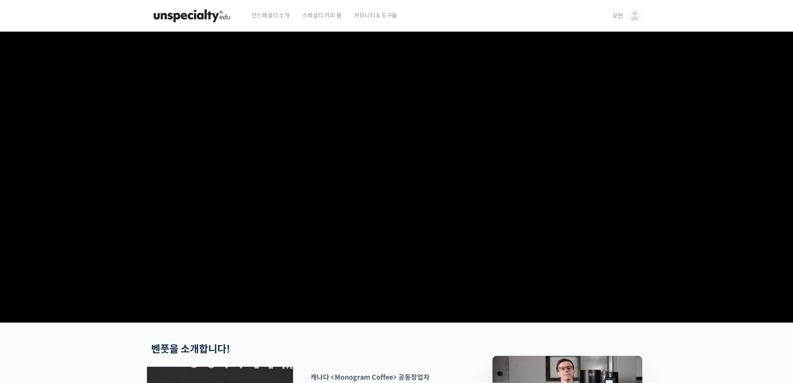
click at [591, 18] on div "언스페셜티 소개 스페셜티 커피 몰 커뮤니티 & 도구들" at bounding box center [424, 16] width 358 height 32
click at [102, 21] on header "언스페셜티 소개 스페셜티 커피 몰 커뮤니티 & 도구들 오언 오언 @entra15861758118400 내가 등록한 강의 나의 자격증 수강생 그…" at bounding box center [396, 16] width 793 height 32
click at [326, 17] on span "스페셜티 커피 몰" at bounding box center [322, 16] width 40 height 32
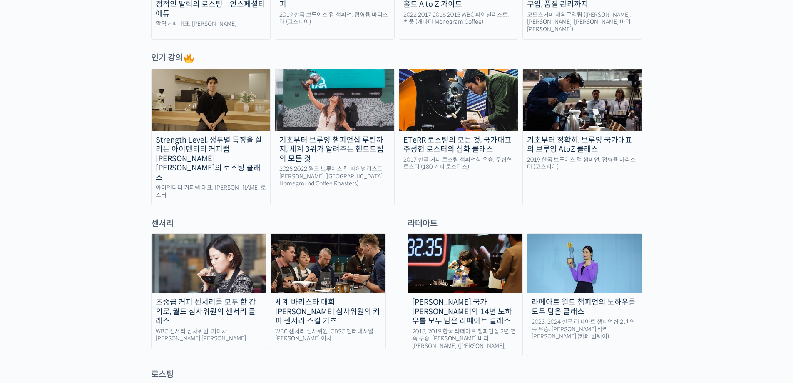
scroll to position [208, 0]
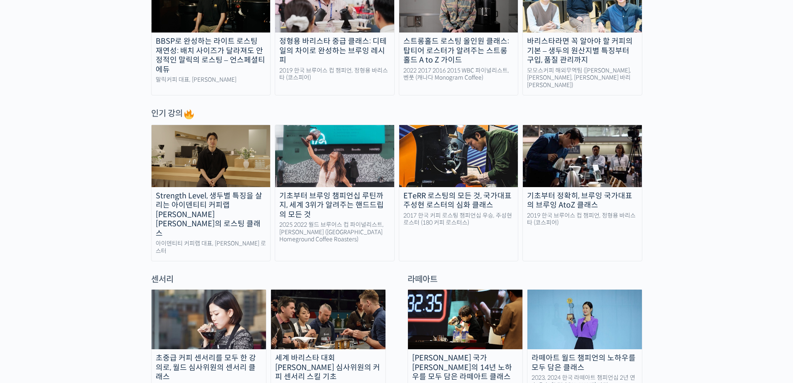
scroll to position [0, 0]
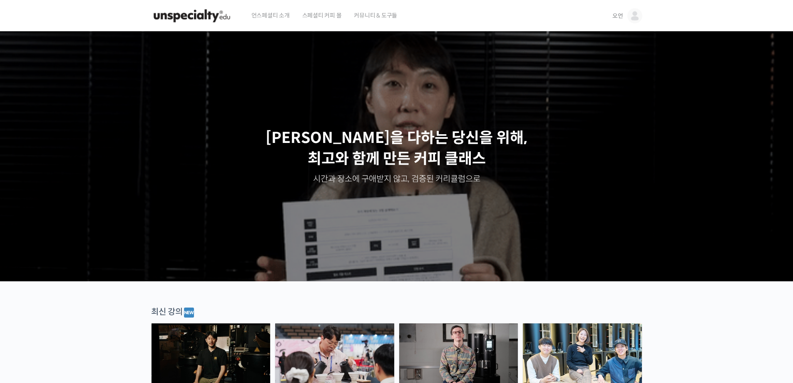
click at [365, 17] on span "커뮤니티 & 도구들" at bounding box center [375, 16] width 43 height 32
